Goal: Task Accomplishment & Management: Manage account settings

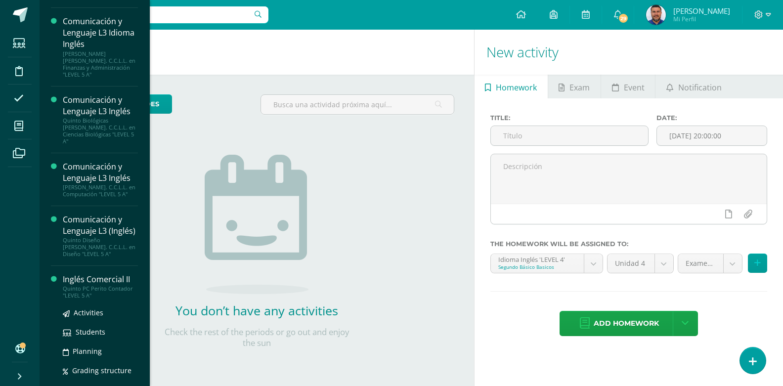
scroll to position [400, 0]
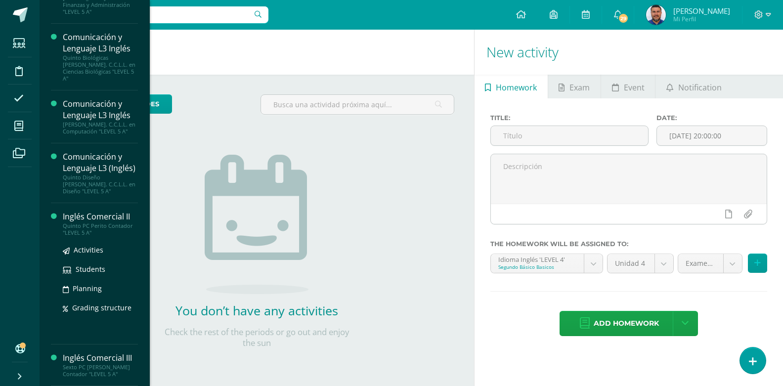
click at [84, 228] on div "Quinto PC Perito Contador "LEVEL 5 A"" at bounding box center [100, 229] width 75 height 14
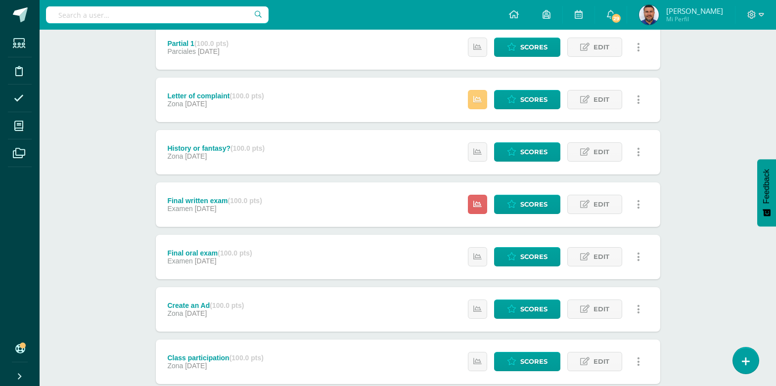
scroll to position [256, 0]
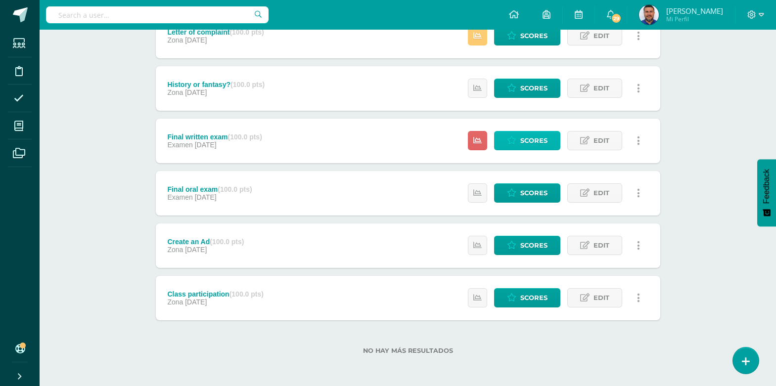
click at [525, 139] on span "Scores" at bounding box center [533, 140] width 27 height 18
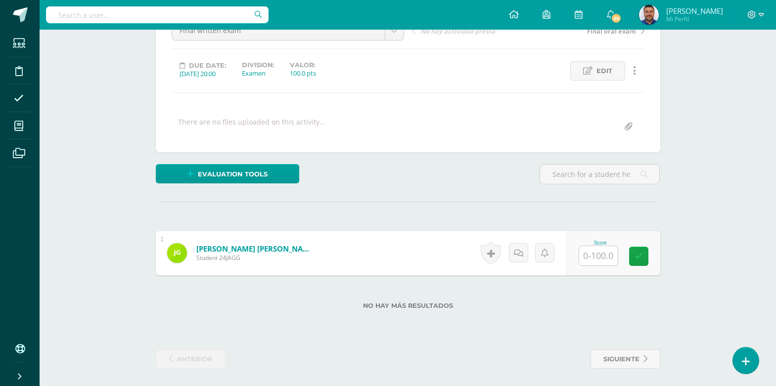
scroll to position [115, 0]
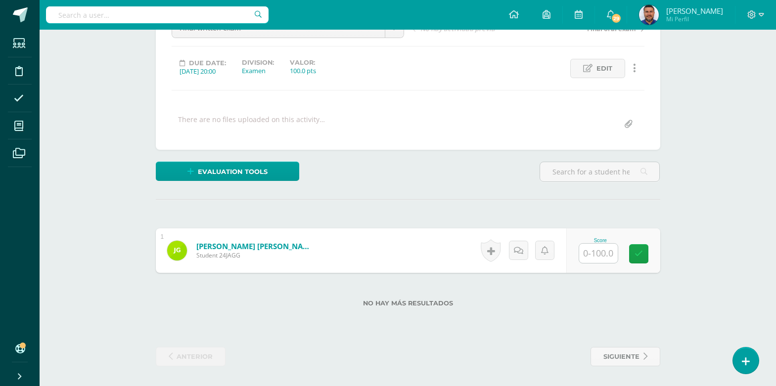
click at [594, 259] on input "text" at bounding box center [598, 253] width 39 height 19
type input "79"
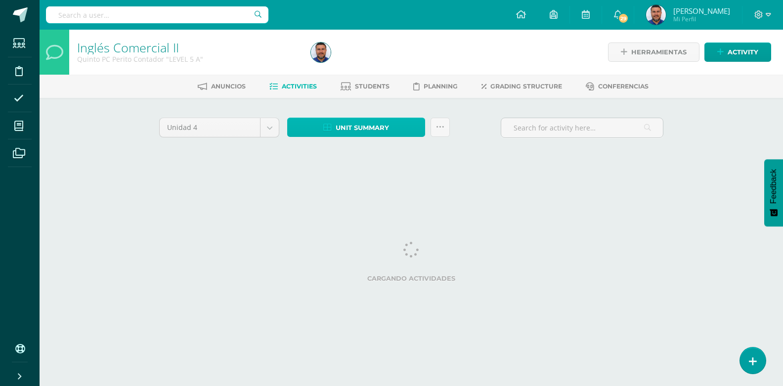
click at [363, 132] on span "Unit summary" at bounding box center [362, 128] width 53 height 18
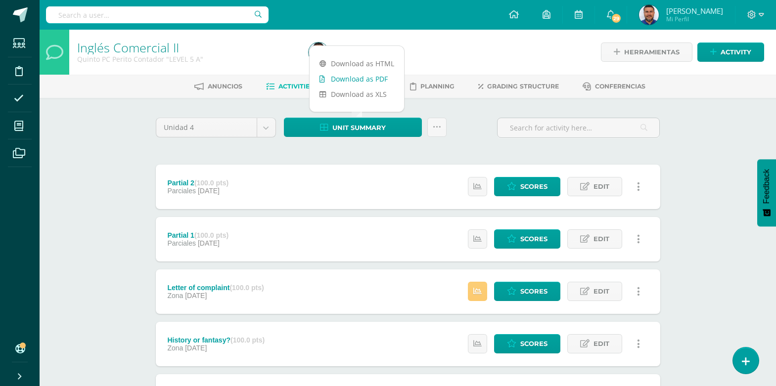
click at [368, 77] on link "Download as PDF" at bounding box center [356, 78] width 94 height 15
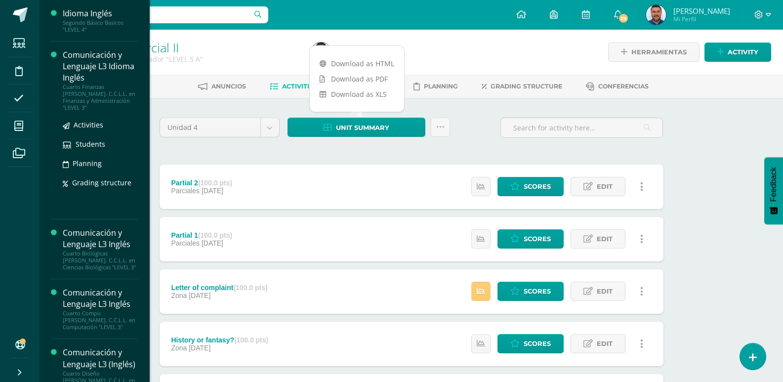
click at [89, 68] on div "Comunicación y Lenguaje L3 Idioma Inglés" at bounding box center [100, 66] width 75 height 34
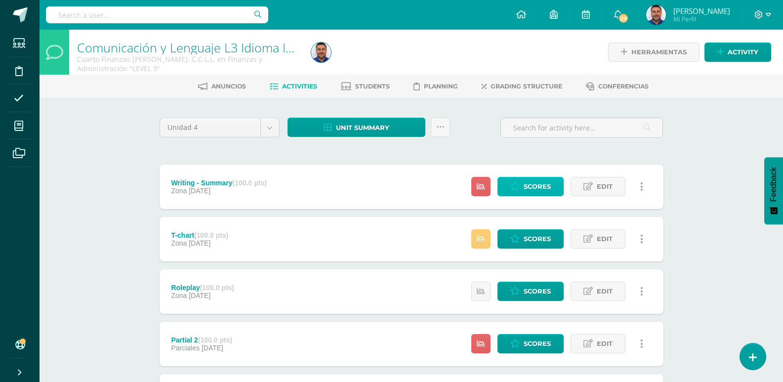
click at [534, 188] on span "Scores" at bounding box center [537, 186] width 27 height 18
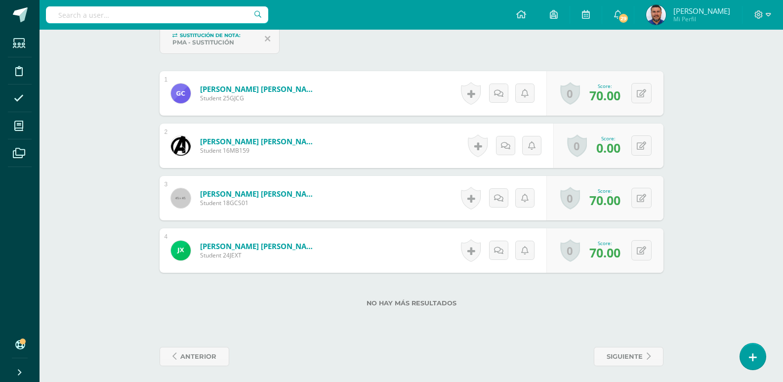
scroll to position [325, 0]
